Goal: Task Accomplishment & Management: Use online tool/utility

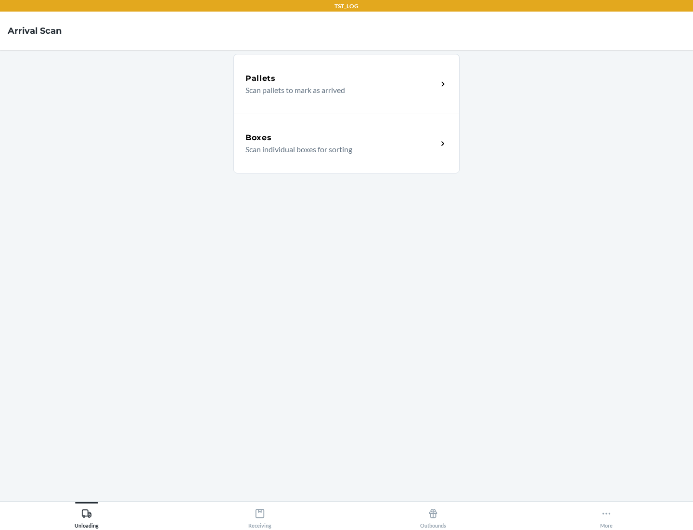
click at [341, 138] on div "Boxes" at bounding box center [342, 138] width 192 height 12
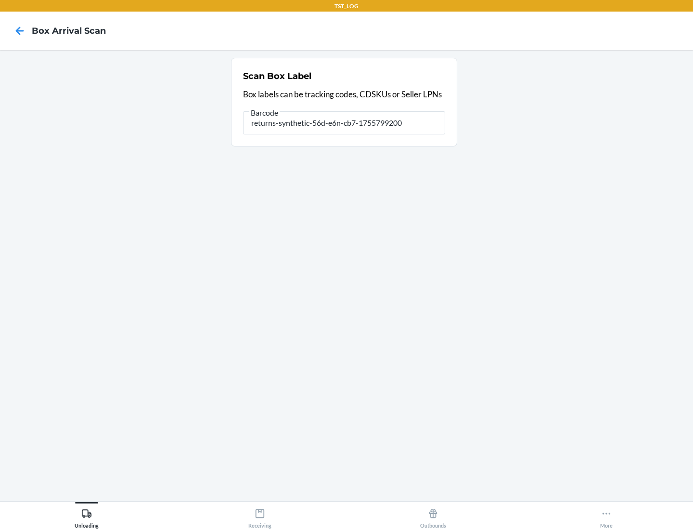
type input "returns-synthetic-56d-e6n-cb7-1755799200"
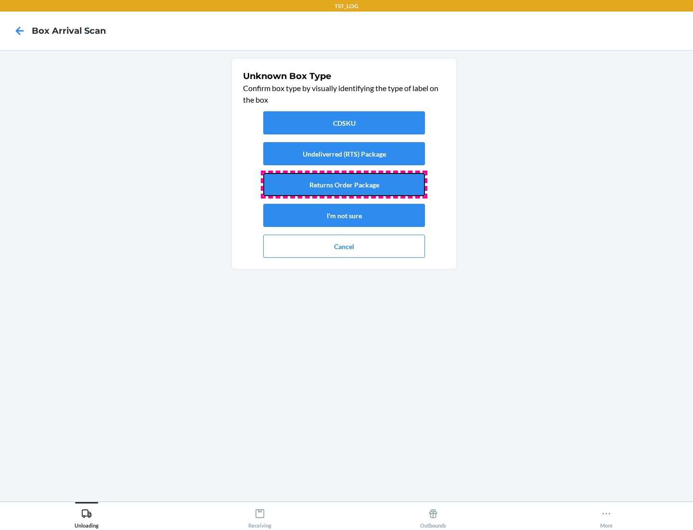
click at [344, 184] on button "Returns Order Package" at bounding box center [344, 184] width 162 height 23
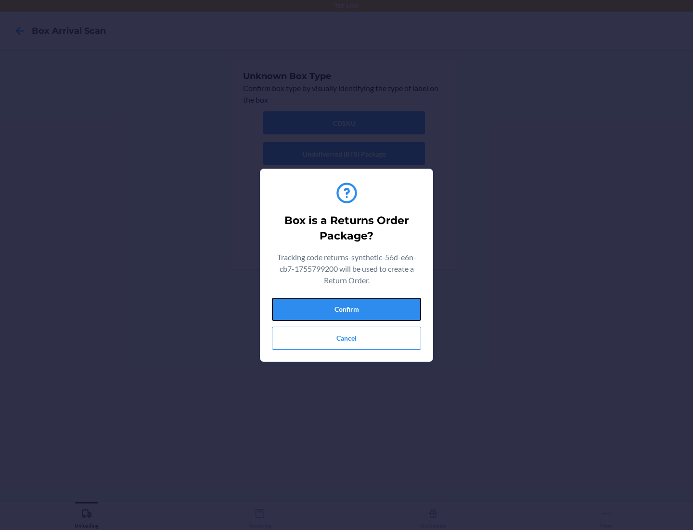
click at [347, 309] on button "Confirm" at bounding box center [346, 309] width 149 height 23
